Goal: Task Accomplishment & Management: Manage account settings

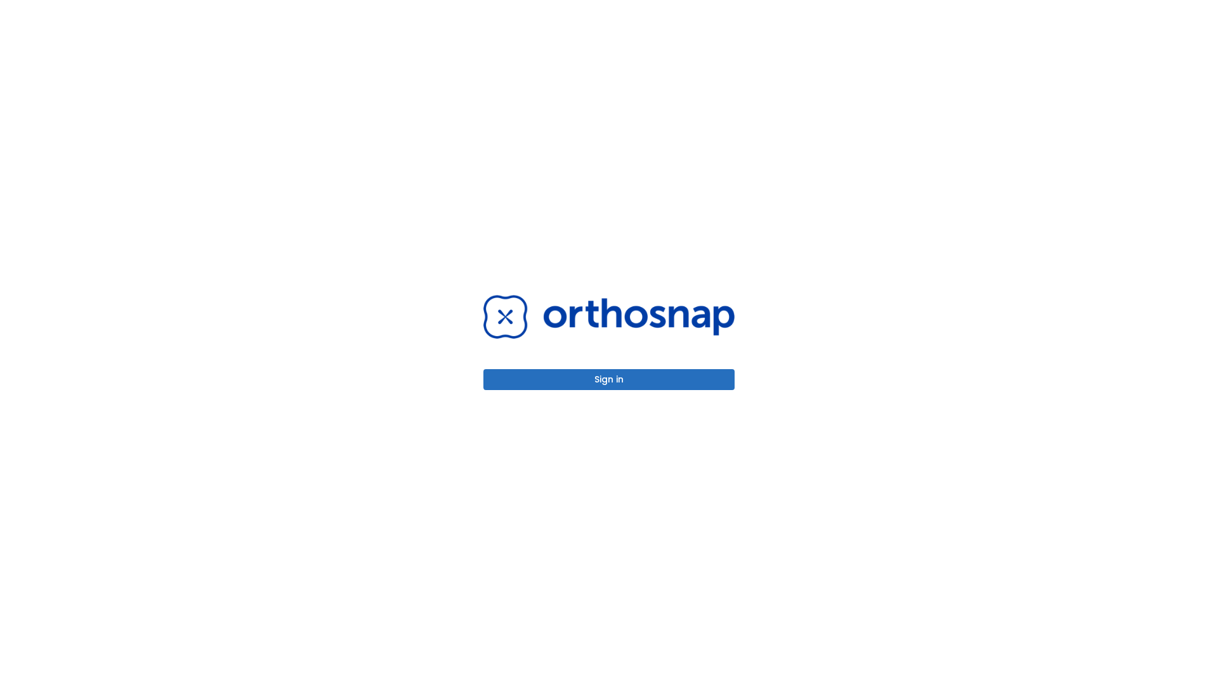
click at [609, 379] on button "Sign in" at bounding box center [609, 379] width 251 height 21
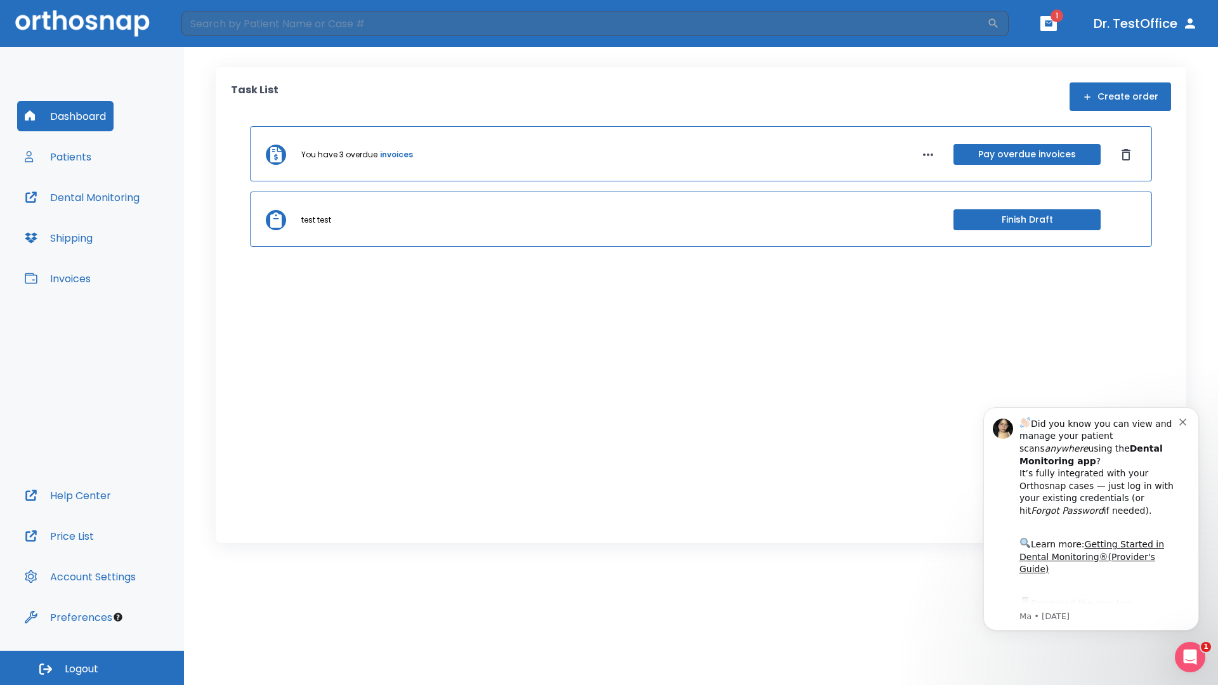
click at [92, 668] on span "Logout" at bounding box center [82, 670] width 34 height 14
